Goal: Check status: Check status

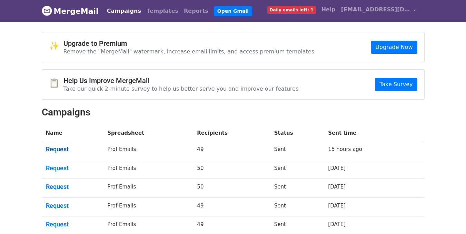
click at [59, 147] on link "Request" at bounding box center [72, 149] width 53 height 8
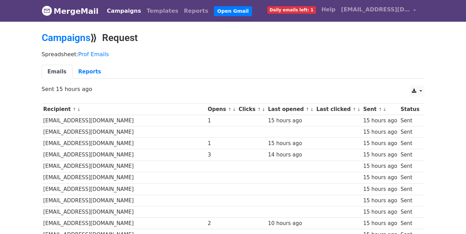
drag, startPoint x: 470, startPoint y: 51, endPoint x: 462, endPoint y: 47, distance: 8.0
click at [82, 70] on link "Reports" at bounding box center [89, 72] width 34 height 14
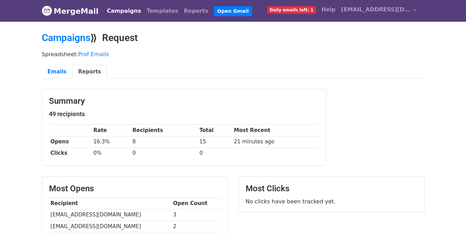
drag, startPoint x: 468, startPoint y: 44, endPoint x: 464, endPoint y: 19, distance: 24.7
click at [464, 19] on html "MergeMail Campaigns Templates Reports Open Gmail Daily emails left: 1 Help hamz…" at bounding box center [233, 208] width 466 height 416
click at [46, 69] on link "Emails" at bounding box center [57, 72] width 31 height 14
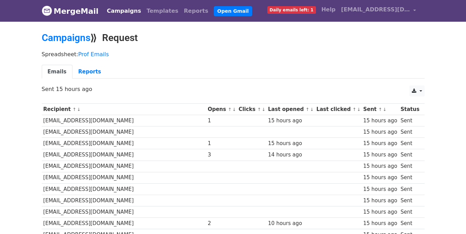
click at [77, 15] on link "MergeMail" at bounding box center [70, 11] width 57 height 14
